Goal: Information Seeking & Learning: Learn about a topic

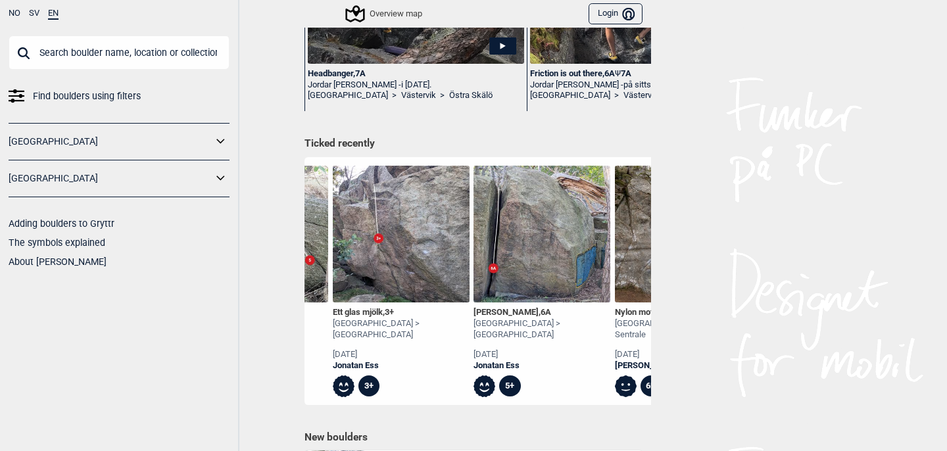
scroll to position [0, 1823]
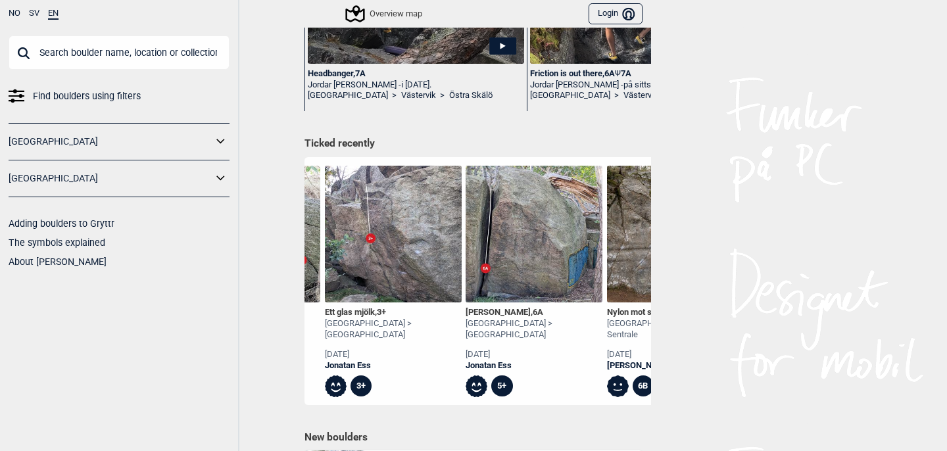
click at [549, 249] on img at bounding box center [534, 234] width 137 height 137
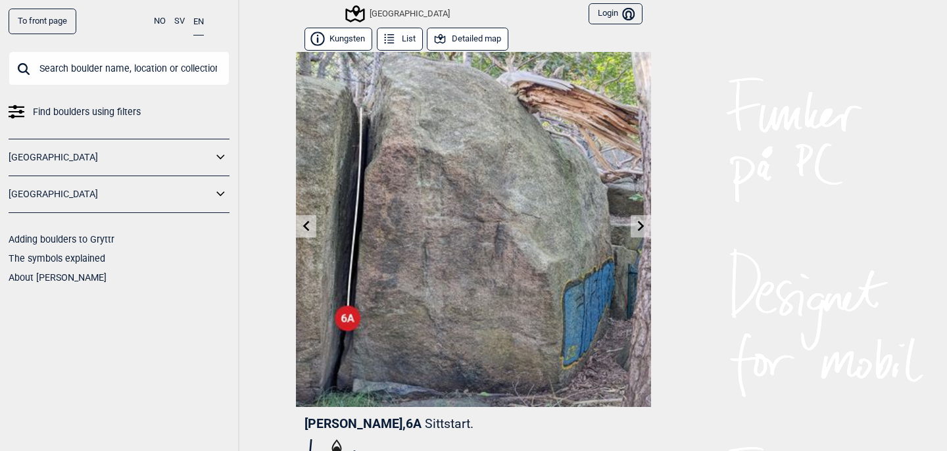
click at [472, 40] on button "Detailed map" at bounding box center [468, 39] width 82 height 23
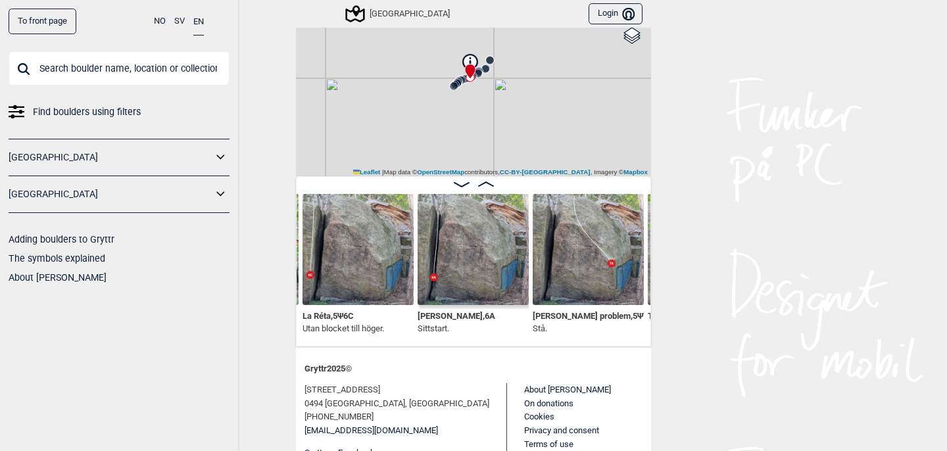
scroll to position [102, 0]
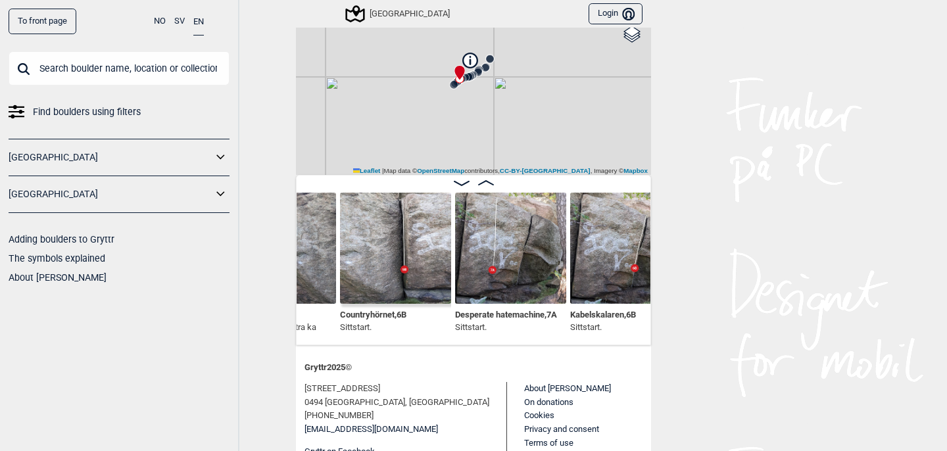
scroll to position [0, 867]
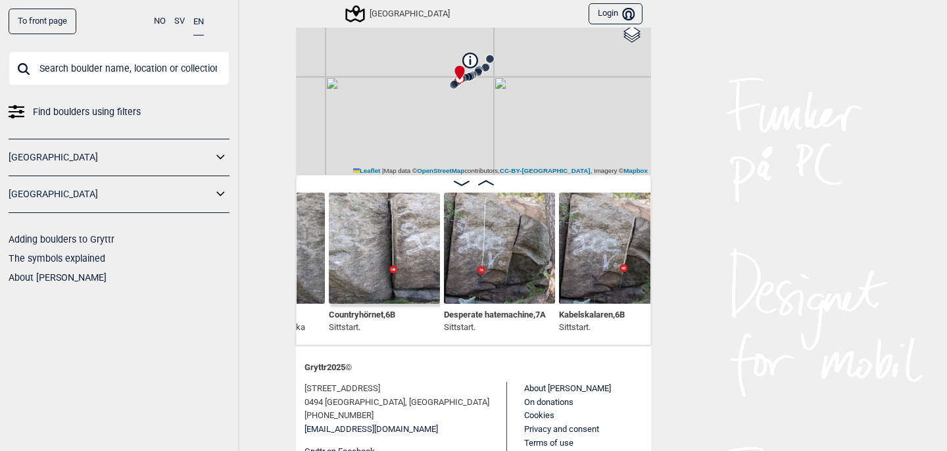
click at [512, 257] on img at bounding box center [499, 248] width 111 height 111
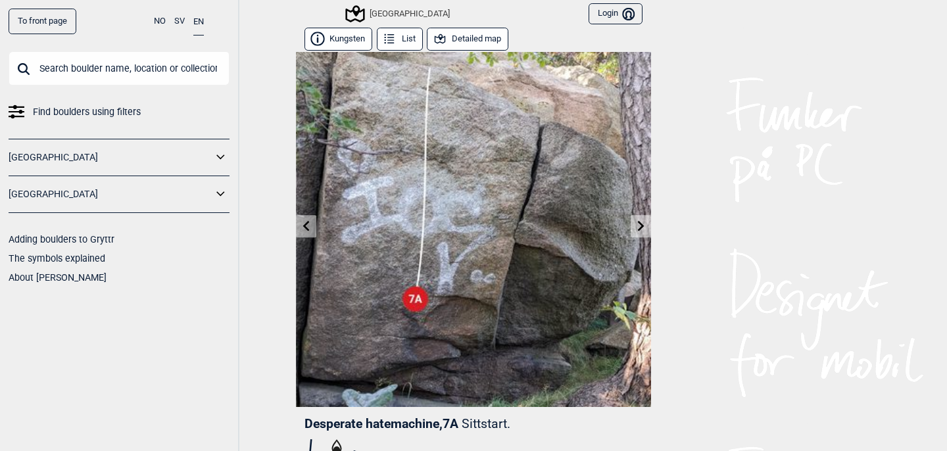
click at [458, 43] on button "Detailed map" at bounding box center [468, 39] width 82 height 23
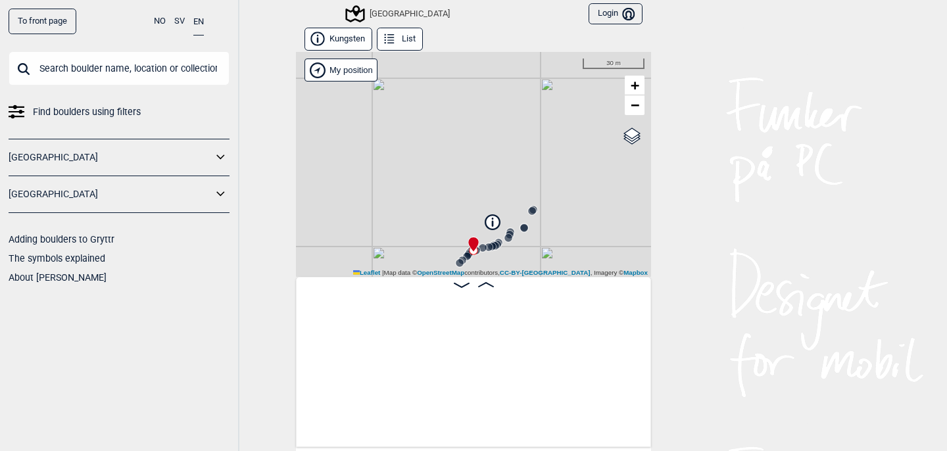
scroll to position [0, 889]
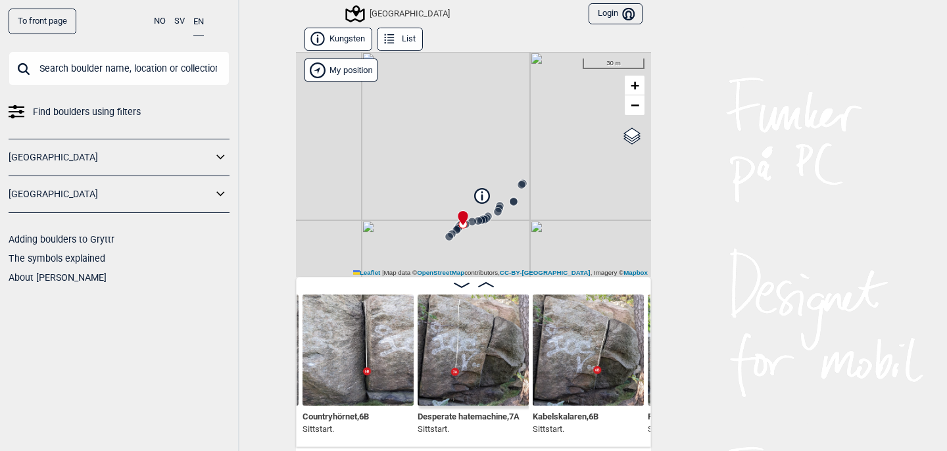
drag, startPoint x: 531, startPoint y: 164, endPoint x: 496, endPoint y: 90, distance: 82.1
click at [492, 92] on div "[GEOGRAPHIC_DATA] My position 30 m + − OpenStreetMap Google satellite Leaflet |…" at bounding box center [473, 164] width 355 height 225
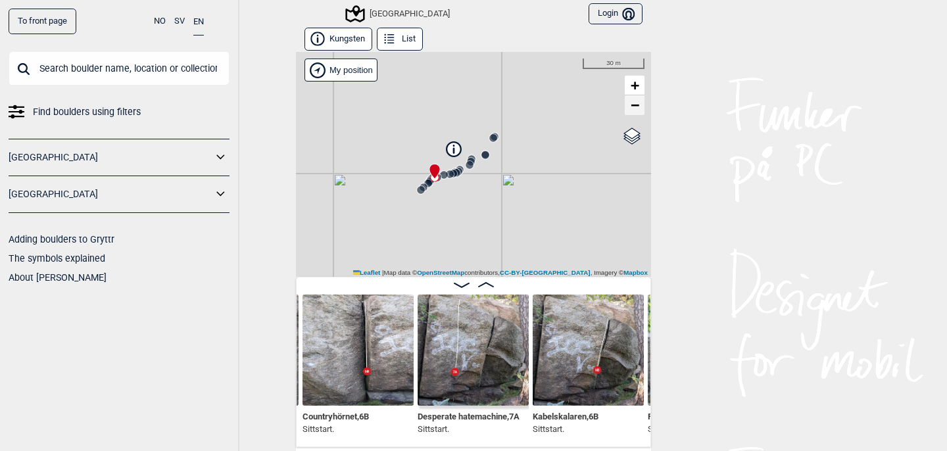
click at [637, 109] on span "−" at bounding box center [635, 105] width 9 height 16
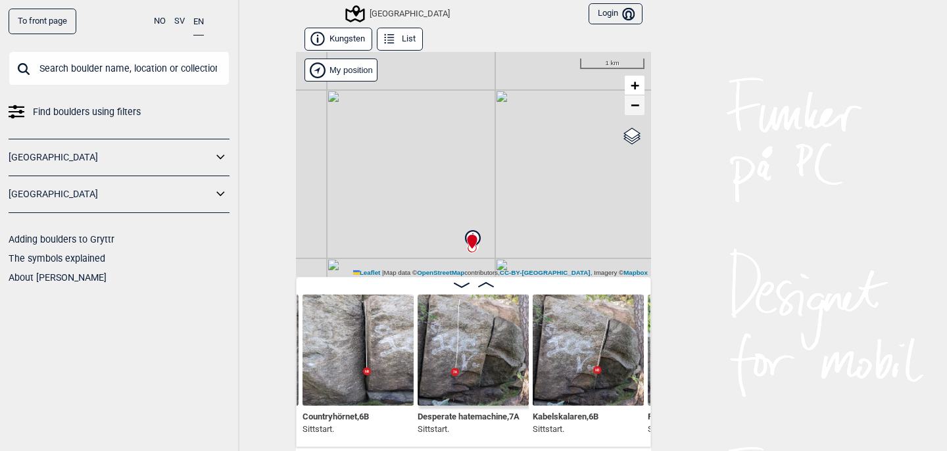
click at [637, 109] on span "−" at bounding box center [635, 105] width 9 height 16
click at [631, 78] on span "+" at bounding box center [635, 85] width 9 height 16
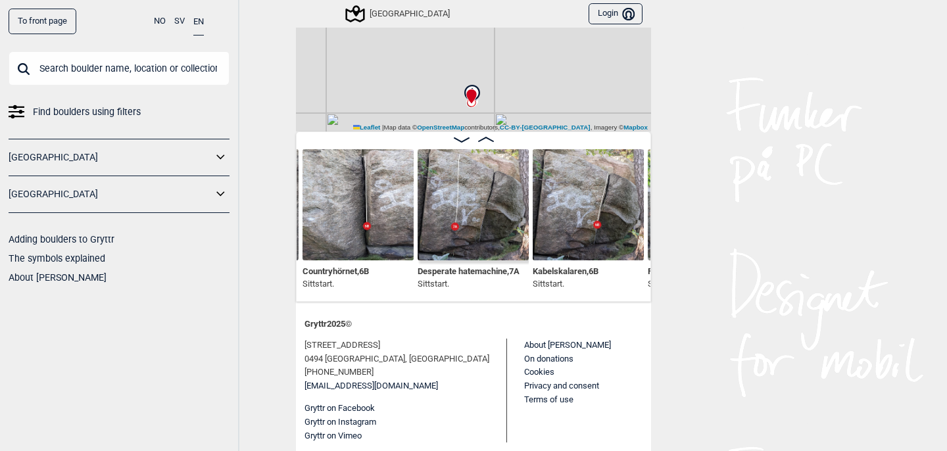
click at [455, 255] on img at bounding box center [473, 204] width 111 height 111
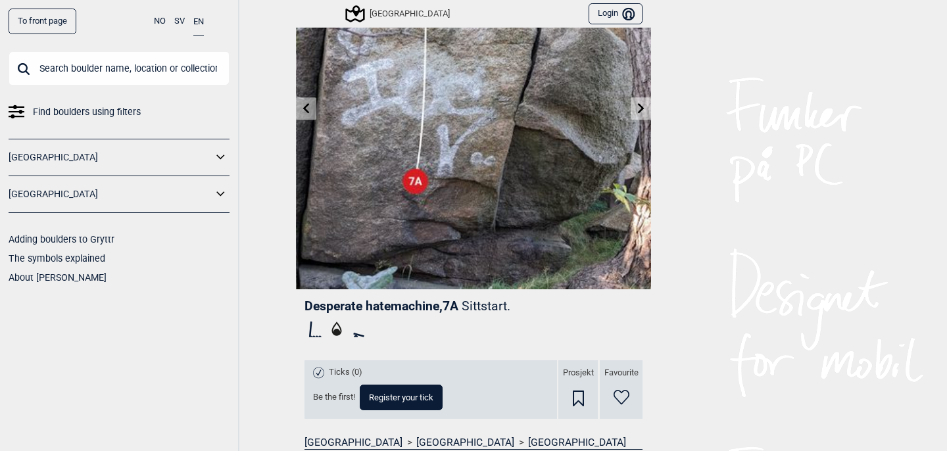
scroll to position [97, 0]
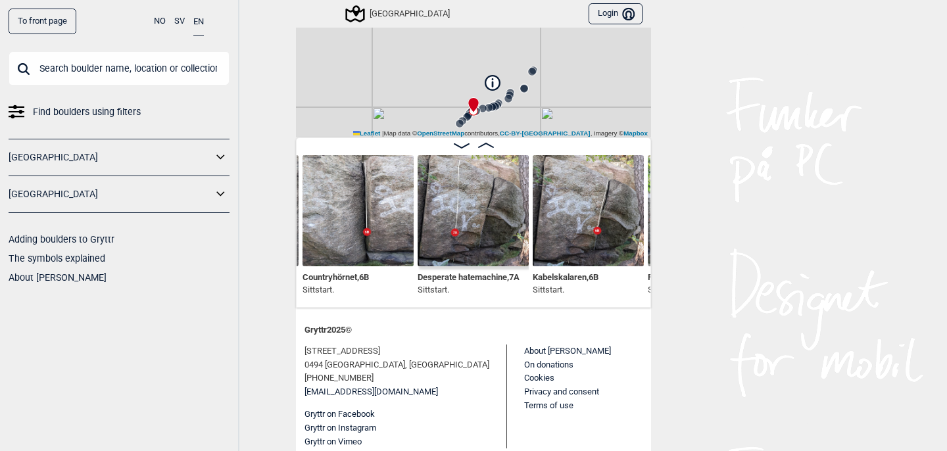
scroll to position [139, 0]
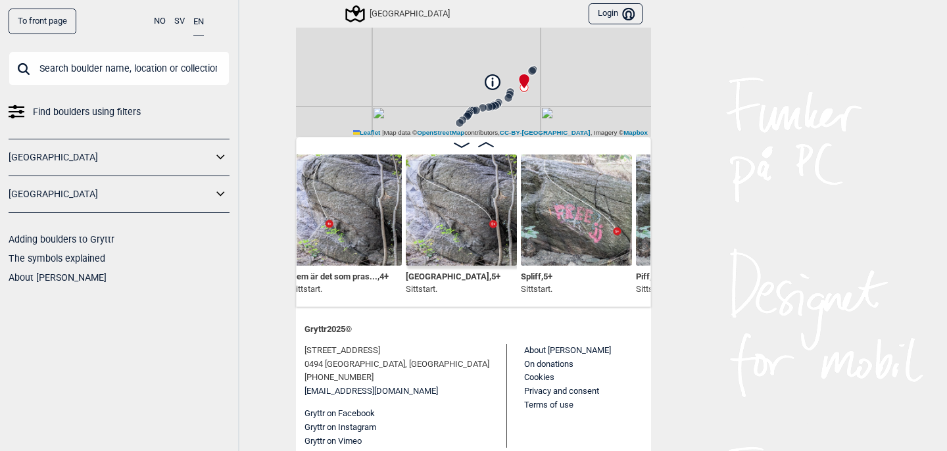
scroll to position [141, 0]
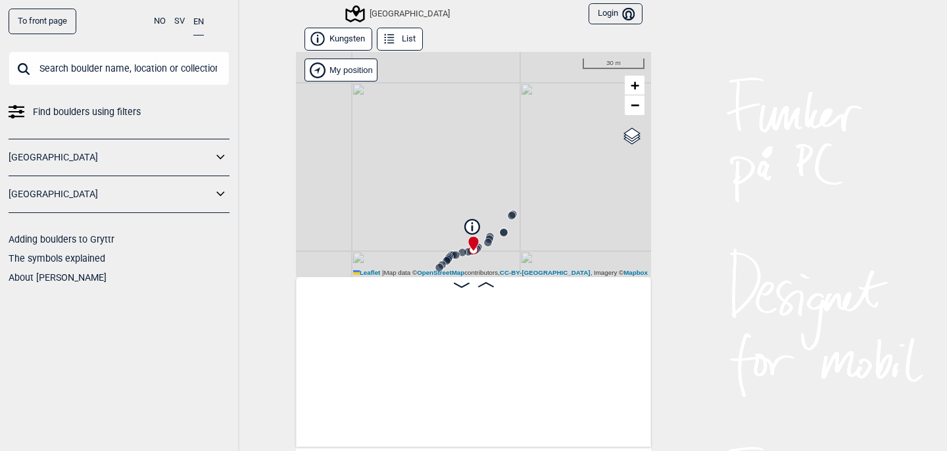
scroll to position [0, 1445]
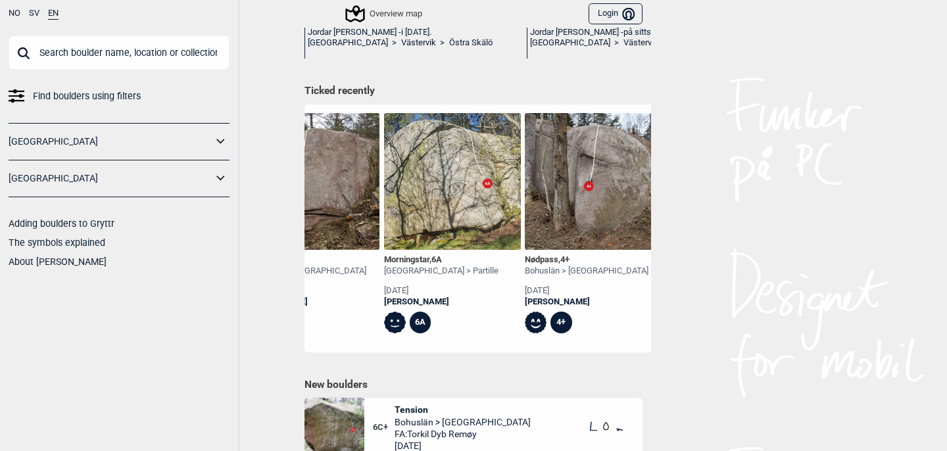
scroll to position [0, 6833]
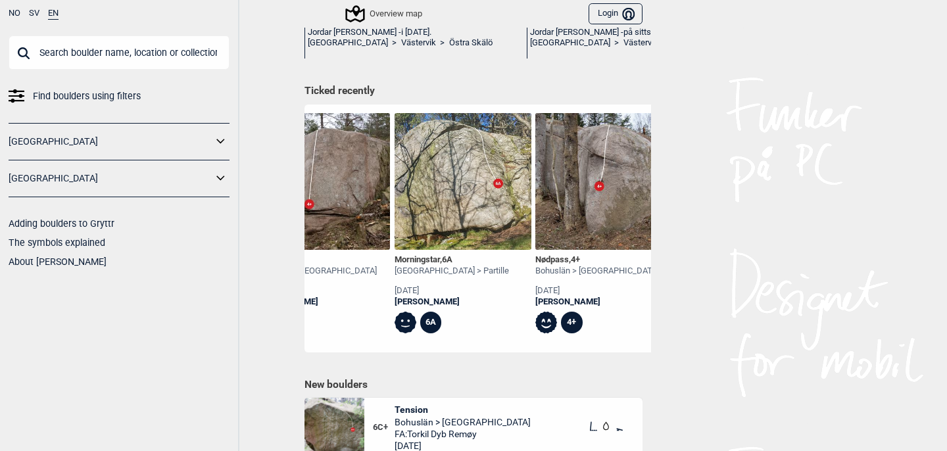
click at [468, 187] on img at bounding box center [463, 181] width 137 height 137
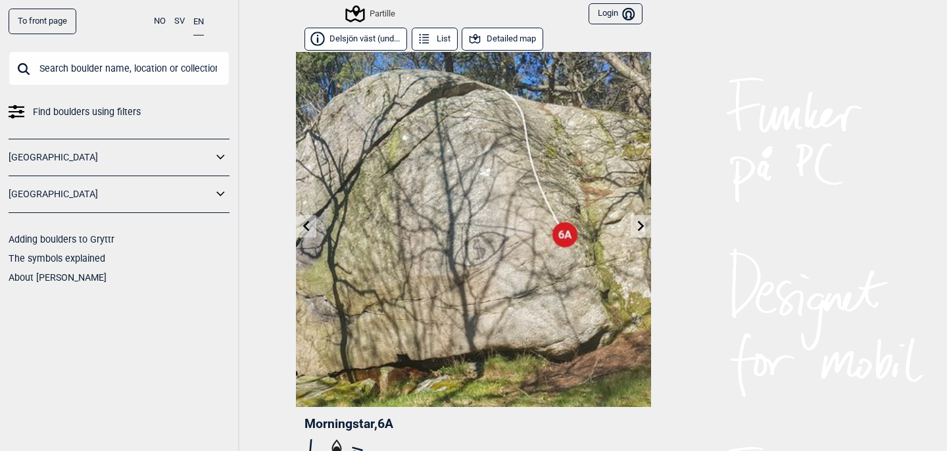
click at [510, 24] on div "Partille Login Bruker" at bounding box center [473, 14] width 355 height 28
click at [510, 28] on button "Detailed map" at bounding box center [503, 39] width 82 height 23
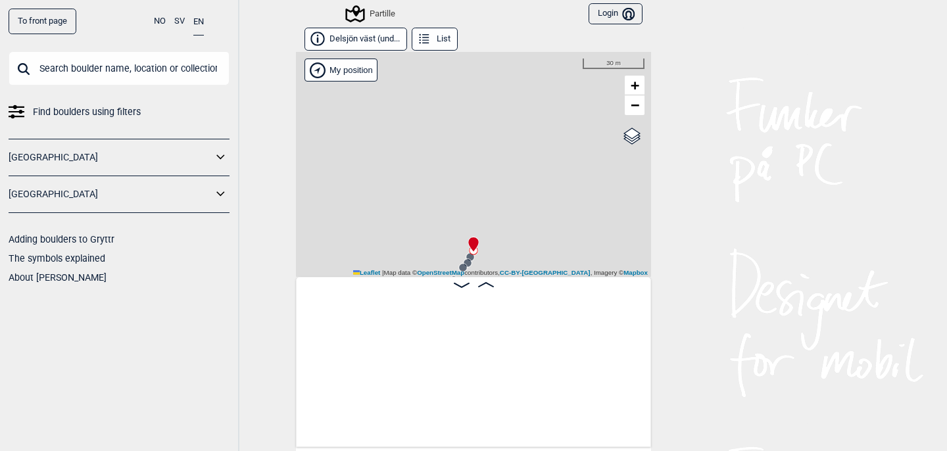
scroll to position [0, 1001]
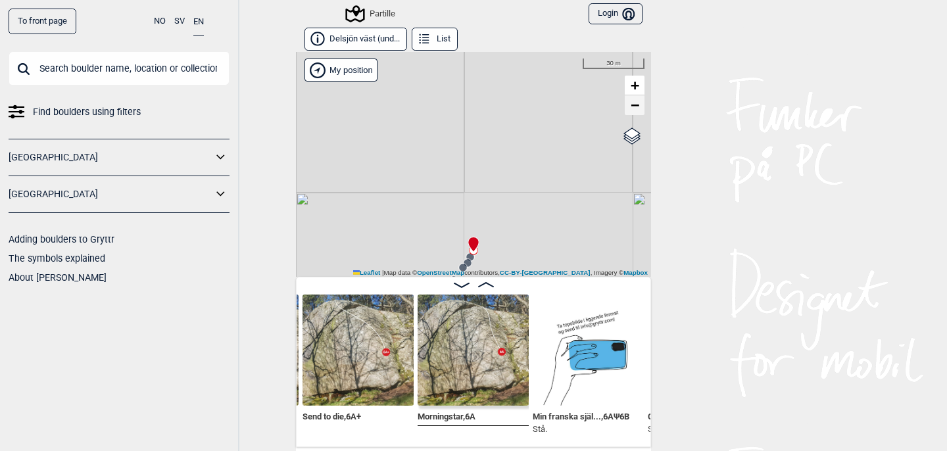
click at [637, 112] on span "−" at bounding box center [635, 105] width 9 height 16
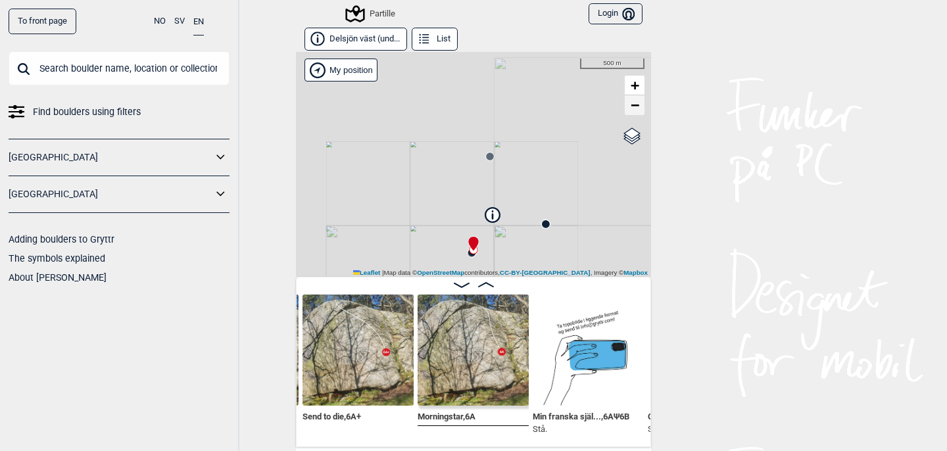
click at [637, 112] on span "−" at bounding box center [635, 105] width 9 height 16
